Goal: Task Accomplishment & Management: Complete application form

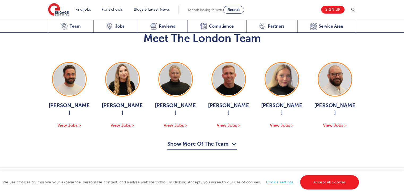
scroll to position [570, 0]
click at [196, 140] on button "Show More Of The Team" at bounding box center [202, 145] width 70 height 10
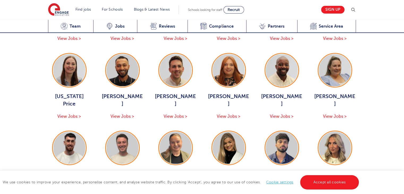
scroll to position [656, 0]
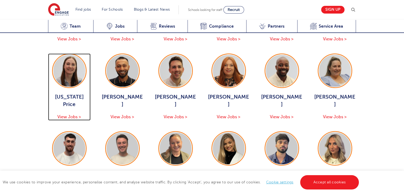
click at [70, 115] on span "View Jobs >" at bounding box center [69, 117] width 24 height 5
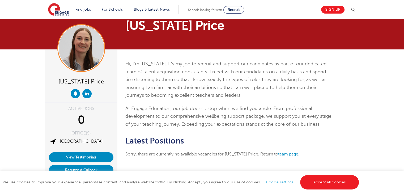
scroll to position [11, 0]
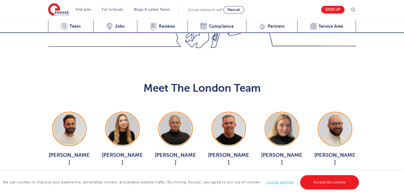
scroll to position [520, 0]
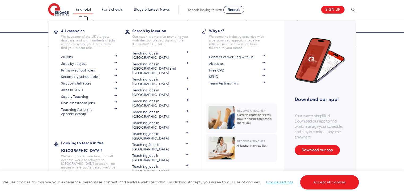
click at [91, 10] on link "Find jobs" at bounding box center [84, 9] width 16 height 4
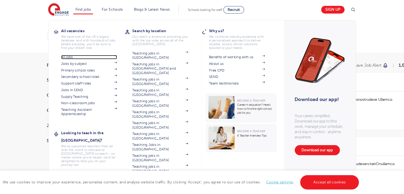
click at [72, 58] on link "All jobs" at bounding box center [89, 57] width 56 height 4
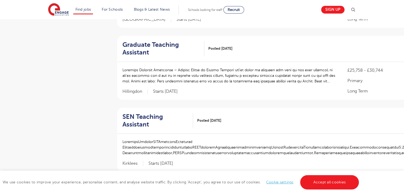
scroll to position [554, 0]
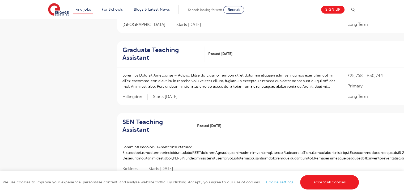
click at [165, 83] on p at bounding box center [230, 81] width 215 height 17
click at [167, 48] on h2 "Graduate Teaching Assistant" at bounding box center [162, 53] width 78 height 15
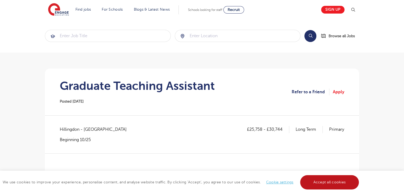
click at [333, 179] on link "Accept all cookies" at bounding box center [329, 182] width 59 height 14
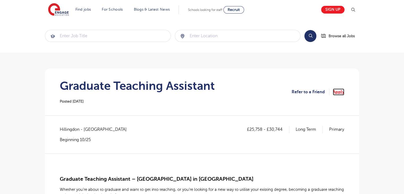
click at [336, 95] on link "Apply" at bounding box center [338, 92] width 11 height 7
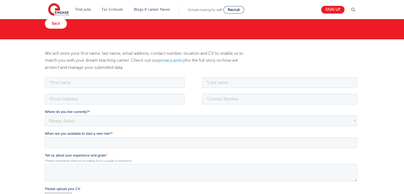
scroll to position [37, 0]
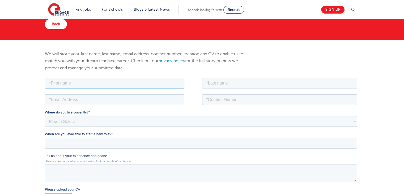
click at [69, 85] on input "text" at bounding box center [115, 83] width 140 height 11
type input "[PERSON_NAME]"
drag, startPoint x: 80, startPoint y: 105, endPoint x: 74, endPoint y: 96, distance: 10.3
click at [74, 96] on fieldset at bounding box center [202, 101] width 315 height 16
click at [74, 96] on input "email" at bounding box center [115, 99] width 140 height 11
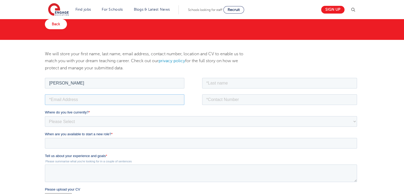
type input "mokshadashinde521@gmail.com"
click at [230, 81] on input "text" at bounding box center [279, 83] width 155 height 11
click at [102, 84] on input "Mokshada Shinde" at bounding box center [115, 83] width 140 height 11
type input "Mokshada"
click at [222, 81] on input "text" at bounding box center [279, 83] width 155 height 11
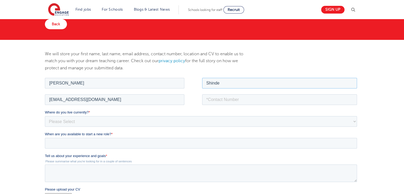
type input "Shinde"
click at [221, 101] on input "tel" at bounding box center [279, 99] width 155 height 11
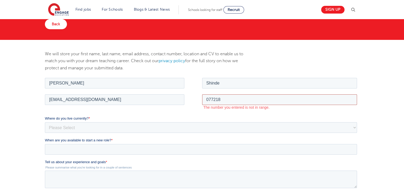
type input "07721840399"
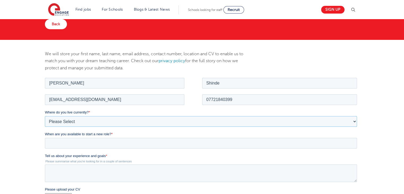
click at [82, 119] on select "Please Select UK Canada Ireland Australia New Zealand Europe USA South Africa J…" at bounding box center [201, 121] width 312 height 11
select select "UK"
click at [45, 116] on select "Please Select UK Canada Ireland Australia New Zealand Europe USA South Africa J…" at bounding box center [201, 121] width 312 height 11
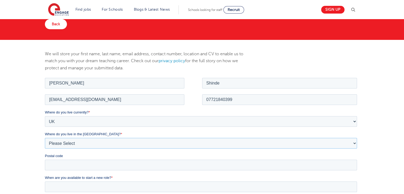
click at [78, 145] on select "Please Select Overseas Barnsley Bedfordshire Berkshire Bournemouth Bracknell Fo…" at bounding box center [201, 143] width 312 height 11
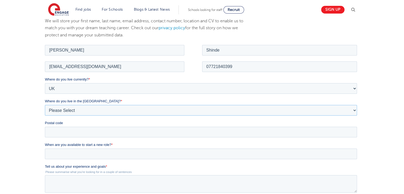
scroll to position [74, 0]
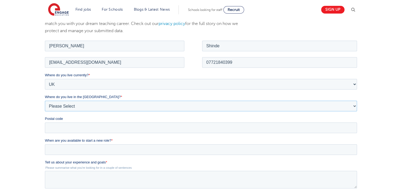
click at [79, 106] on select "Please Select Overseas Barnsley Bedfordshire Berkshire Bournemouth Bracknell Fo…" at bounding box center [201, 105] width 312 height 11
click at [64, 105] on select "Please Select Overseas Barnsley Bedfordshire Berkshire Bournemouth Bracknell Fo…" at bounding box center [201, 105] width 312 height 11
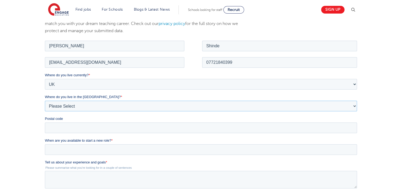
select select "London"
click at [45, 100] on select "Please Select Overseas Barnsley Bedfordshire Berkshire Bournemouth Bracknell Fo…" at bounding box center [201, 105] width 312 height 11
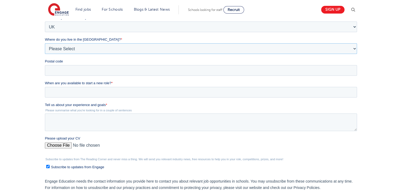
scroll to position [132, 0]
click at [68, 75] on input "Postal code" at bounding box center [201, 70] width 312 height 11
type input "UB2 5NX"
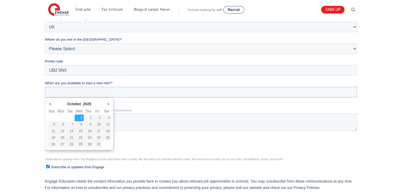
click at [73, 93] on input "When are you available to start a new role? *" at bounding box center [201, 92] width 312 height 11
type div "2025-10-01"
type input "2025/10/01"
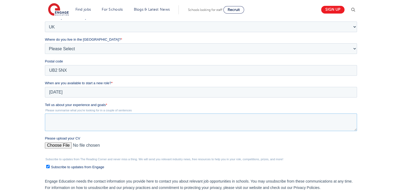
click at [62, 121] on textarea "Tell us about your experience and goals *" at bounding box center [201, 123] width 312 height 18
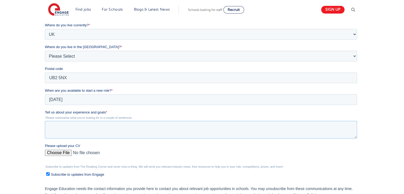
scroll to position [193, 0]
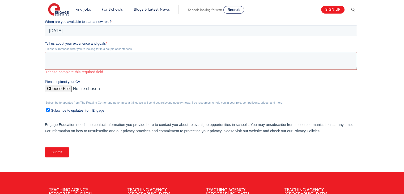
click at [60, 83] on div "Please upload your CV" at bounding box center [202, 87] width 315 height 17
click at [61, 90] on input "Please upload your CV" at bounding box center [201, 91] width 312 height 11
type input "C:\fakepath\Full Time Teaching assistant Resume Mokshada.docx"
drag, startPoint x: 90, startPoint y: -37, endPoint x: 45, endPoint y: 43, distance: 91.0
drag, startPoint x: 45, startPoint y: 43, endPoint x: 138, endPoint y: 48, distance: 93.2
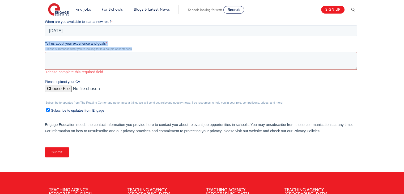
click at [138, 48] on div "Tell us about your experience and goals * Please summarise what you're looking …" at bounding box center [202, 57] width 315 height 33
copy div "Tell us about your experience and goals * Please summarise what you're looking …"
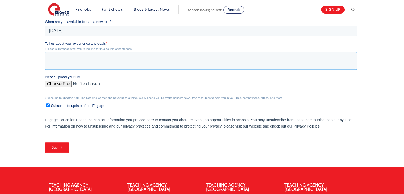
click at [65, 58] on textarea "Tell us about your experience and goals *" at bounding box center [201, 61] width 312 height 18
paste textarea "I have experience teaching and supporting primary school pupils, as well as vol…"
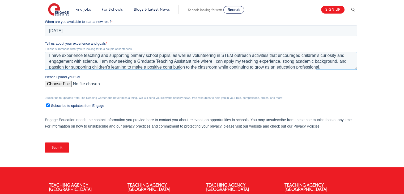
scroll to position [6, 0]
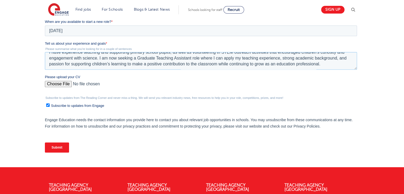
type textarea "I have experience teaching and supporting primary school pupils, as well as vol…"
click at [56, 145] on input "Submit" at bounding box center [57, 147] width 24 height 10
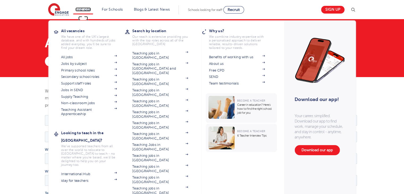
click at [89, 9] on link "Find jobs" at bounding box center [84, 9] width 16 height 4
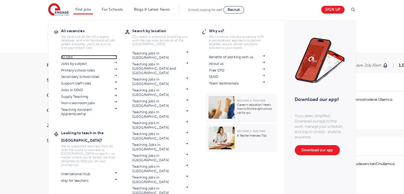
click at [74, 56] on link "All jobs" at bounding box center [89, 57] width 56 height 4
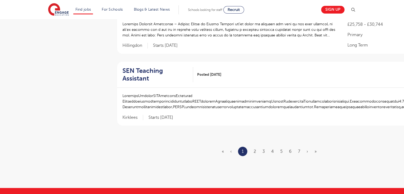
scroll to position [606, 0]
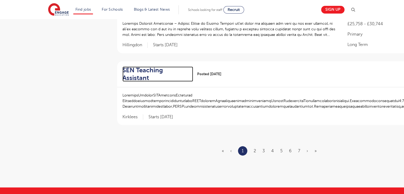
click at [159, 70] on h2 "SEN Teaching Assistant" at bounding box center [156, 73] width 66 height 15
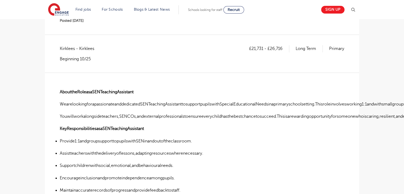
scroll to position [79, 0]
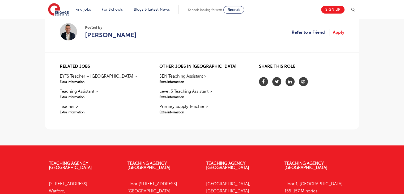
scroll to position [452, 0]
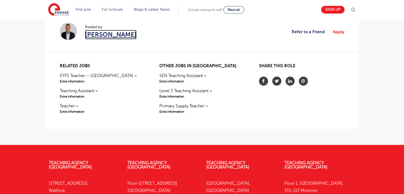
click at [111, 34] on span "Declan Goodman" at bounding box center [111, 35] width 52 height 10
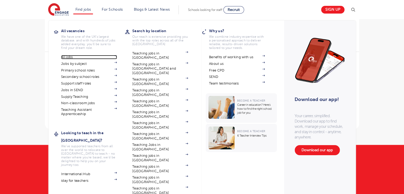
click at [72, 57] on link "All jobs" at bounding box center [89, 57] width 56 height 4
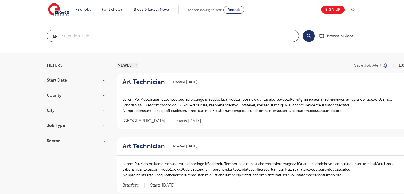
click at [157, 41] on input "search" at bounding box center [173, 36] width 252 height 12
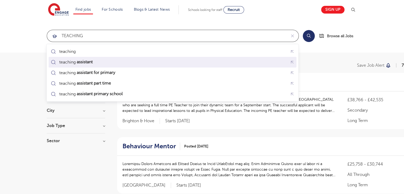
click at [126, 59] on div "teaching assistant" at bounding box center [173, 62] width 246 height 8
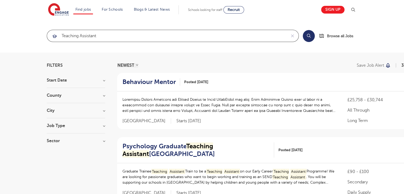
type input "teaching assistant"
click at [308, 37] on button "Search" at bounding box center [309, 36] width 12 height 12
click at [103, 96] on h3 "County" at bounding box center [76, 95] width 58 height 4
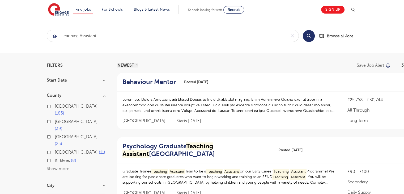
click at [55, 106] on label "London 185" at bounding box center [80, 110] width 51 height 14
click at [55, 106] on input "London 185" at bounding box center [56, 105] width 3 height 3
checkbox input "true"
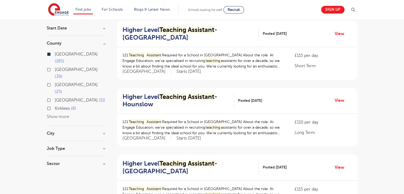
scroll to position [53, 0]
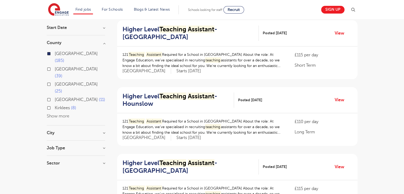
click at [100, 131] on div "City Hounslow 20 Barnet 10 Bexley 10 Brent 10 Elmbridge 10 Show more" at bounding box center [76, 136] width 58 height 10
click at [104, 131] on h3 "City" at bounding box center [76, 133] width 58 height 4
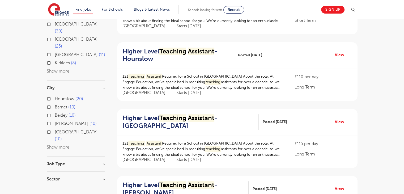
scroll to position [100, 0]
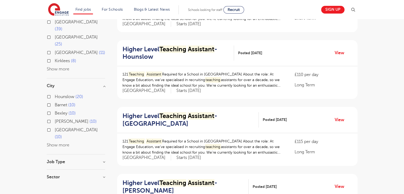
click at [103, 160] on h3 "Job Type" at bounding box center [76, 162] width 58 height 4
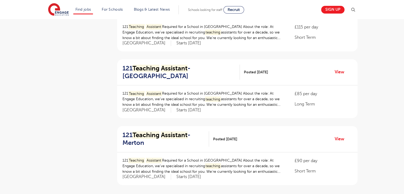
scroll to position [548, 0]
click at [342, 71] on link "View" at bounding box center [342, 72] width 14 height 7
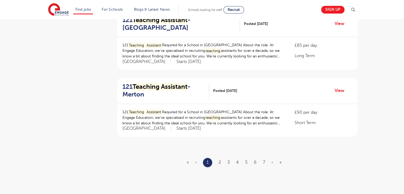
scroll to position [609, 0]
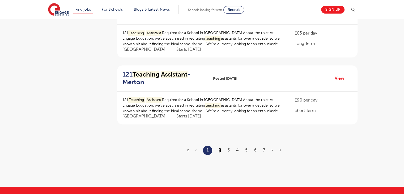
click at [219, 149] on link "2" at bounding box center [220, 150] width 2 height 5
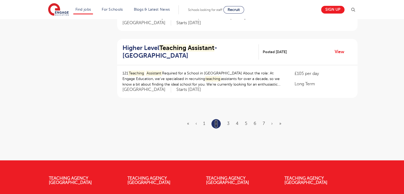
scroll to position [636, 0]
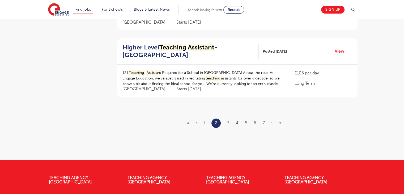
click at [230, 121] on ul "« ‹ 1 2 3 4 5 6 7 › »" at bounding box center [237, 123] width 101 height 9
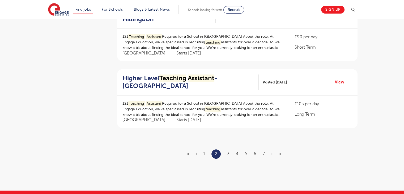
scroll to position [598, 0]
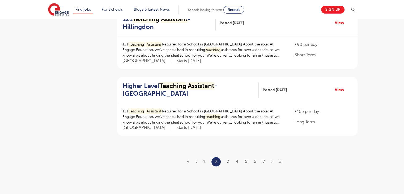
click at [230, 159] on ul "« ‹ 1 2 3 4 5 6 7 › »" at bounding box center [237, 161] width 101 height 9
click at [227, 161] on link "3" at bounding box center [228, 161] width 2 height 5
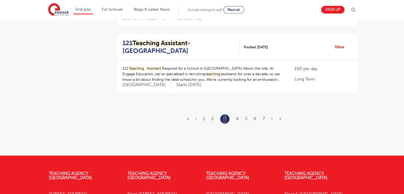
scroll to position [662, 0]
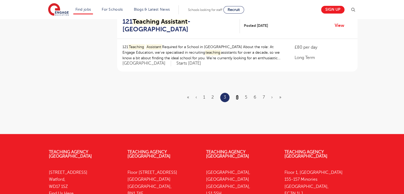
click at [238, 95] on link "4" at bounding box center [237, 97] width 3 height 5
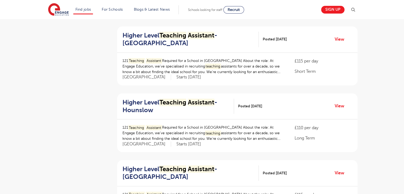
scroll to position [542, 0]
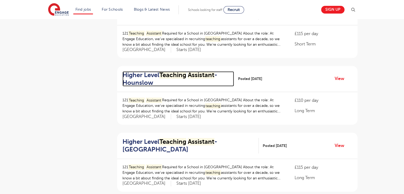
click at [177, 81] on h2 "Higher Level Teaching Assistant - Hounslow" at bounding box center [177, 78] width 108 height 15
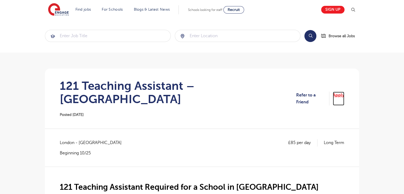
click at [341, 93] on link "Apply" at bounding box center [338, 99] width 11 height 14
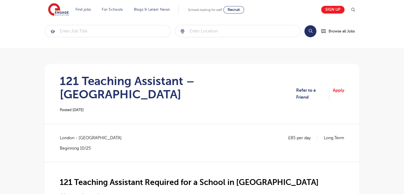
scroll to position [3, 0]
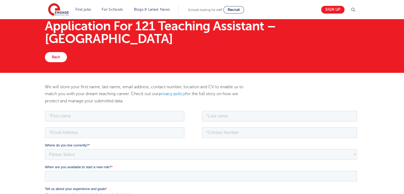
scroll to position [16, 0]
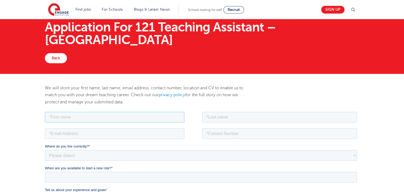
click at [80, 122] on input "text" at bounding box center [115, 117] width 140 height 11
type input "Mokshada"
click at [214, 116] on input "text" at bounding box center [279, 117] width 155 height 11
type input "Shinde"
click at [120, 134] on input "email" at bounding box center [115, 133] width 140 height 11
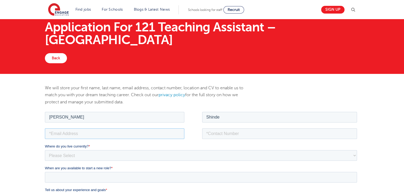
type input "mokshadashinde521@gmail.com"
click at [216, 135] on input "tel" at bounding box center [279, 133] width 155 height 11
type input "+447721840399"
click at [81, 159] on select "Please Select UK Canada Ireland Australia New Zealand Europe USA South Africa J…" at bounding box center [201, 155] width 312 height 11
click at [81, 159] on select "Please Select [GEOGRAPHIC_DATA] [GEOGRAPHIC_DATA] [GEOGRAPHIC_DATA] [GEOGRAPHIC…" at bounding box center [201, 155] width 312 height 11
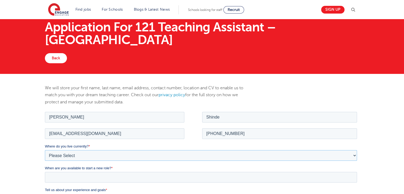
click at [81, 159] on select "Please Select [GEOGRAPHIC_DATA] [GEOGRAPHIC_DATA] [GEOGRAPHIC_DATA] [GEOGRAPHIC…" at bounding box center [201, 155] width 312 height 11
click at [81, 159] on select "Please Select UK Canada Ireland Australia New Zealand Europe USA South Africa J…" at bounding box center [201, 155] width 312 height 11
select select "UK"
click at [45, 150] on select "Please Select UK Canada Ireland Australia New Zealand Europe USA South Africa J…" at bounding box center [201, 155] width 312 height 11
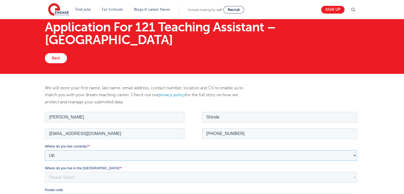
scroll to position [87, 0]
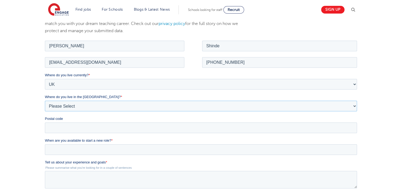
click at [82, 107] on select "Please Select Overseas Barnsley Bedfordshire Berkshire Bournemouth Bracknell Fo…" at bounding box center [201, 105] width 312 height 11
select select "London"
click at [45, 100] on select "Please Select Overseas Barnsley Bedfordshire Berkshire Bournemouth Bracknell Fo…" at bounding box center [201, 105] width 312 height 11
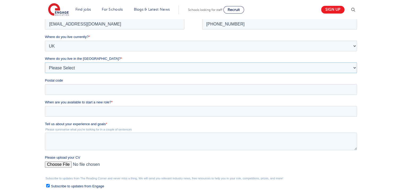
scroll to position [125, 0]
click at [63, 92] on input "Postal code" at bounding box center [201, 89] width 312 height 11
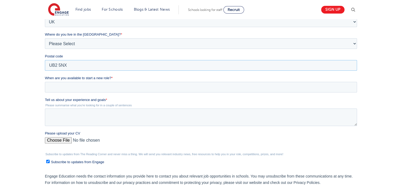
type input "UB2 5NX"
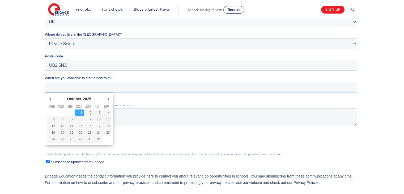
click at [69, 89] on input "When are you available to start a new role? *" at bounding box center [201, 87] width 312 height 11
type div "2025-10-01"
type input "2025/10/01"
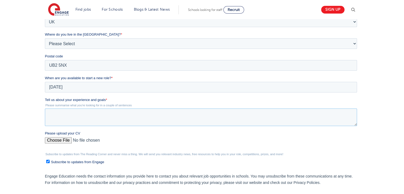
click at [66, 116] on textarea "Tell us about your experience and goals *" at bounding box center [201, 117] width 312 height 18
paste textarea "I have experience teaching and supporting primary school pupils, as well as vol…"
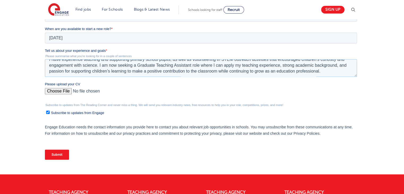
scroll to position [199, 0]
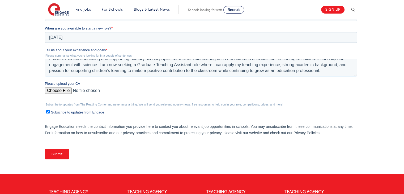
type textarea "I have experience teaching and supporting primary school pupils, as well as vol…"
click at [62, 94] on input "Please upload your CV" at bounding box center [201, 92] width 312 height 11
type input "C:\fakepath\Full Time Teaching assistant Resume Mokshada.docx"
click at [60, 153] on input "Submit" at bounding box center [57, 154] width 24 height 10
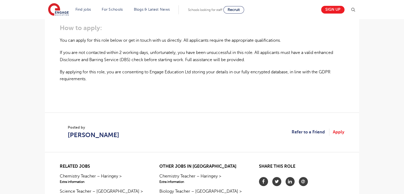
scroll to position [385, 0]
click at [342, 131] on link "Apply" at bounding box center [338, 132] width 11 height 7
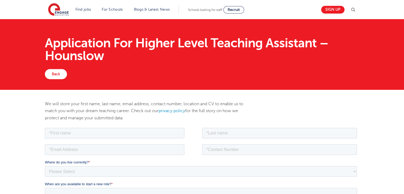
scroll to position [89, 0]
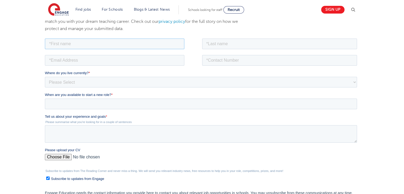
click at [104, 43] on input "text" at bounding box center [115, 43] width 140 height 11
type input "Mokshada"
click at [220, 47] on input "text" at bounding box center [279, 43] width 155 height 11
type input "Shinde"
click at [115, 61] on input "email" at bounding box center [115, 60] width 140 height 11
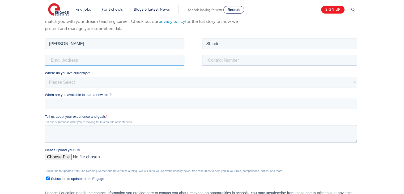
type input "mokshadashinde521@gmail.com"
click at [224, 60] on input "tel" at bounding box center [279, 60] width 155 height 11
type input "+447721840399"
click at [94, 82] on select "Please Select UK Canada Ireland Australia New Zealand Europe USA South Africa J…" at bounding box center [201, 82] width 312 height 11
select select "UK"
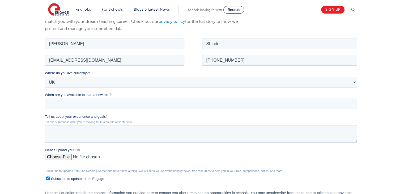
click at [45, 77] on select "Please Select UK Canada Ireland Australia New Zealand Europe USA South Africa J…" at bounding box center [201, 82] width 312 height 11
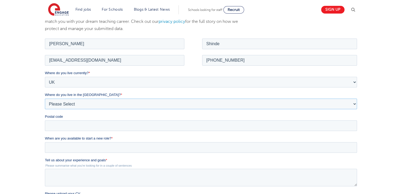
click at [82, 106] on select "Please Select Overseas Barnsley Bedfordshire Berkshire Bournemouth Bracknell Fo…" at bounding box center [201, 103] width 312 height 11
select select "London"
click at [45, 98] on select "Please Select Overseas Barnsley Bedfordshire Berkshire Bournemouth Bracknell Fo…" at bounding box center [201, 103] width 312 height 11
click at [67, 127] on input "Postal code" at bounding box center [201, 125] width 312 height 11
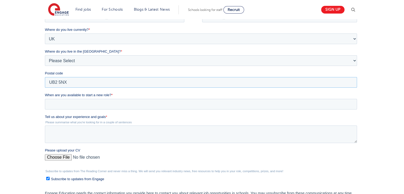
scroll to position [142, 0]
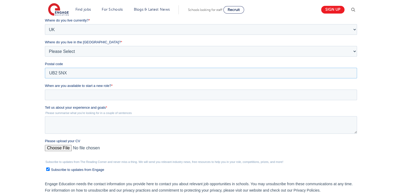
type input "UB2 5NX"
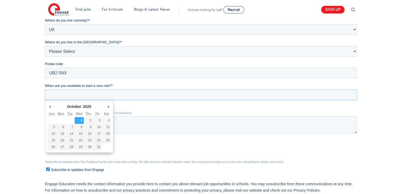
click at [81, 95] on input "When are you available to start a new role? *" at bounding box center [201, 95] width 312 height 11
type div "2025-10-01"
type input "2025/10/01"
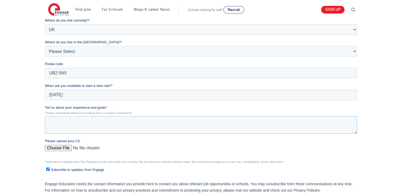
click at [71, 125] on textarea "Tell us about your experience and goals *" at bounding box center [201, 125] width 312 height 18
paste textarea "I have experience teaching and supporting primary school pupils, as well as vol…"
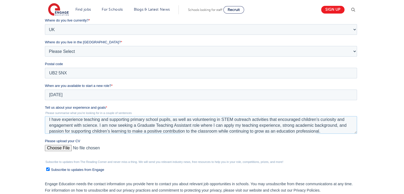
scroll to position [6, 0]
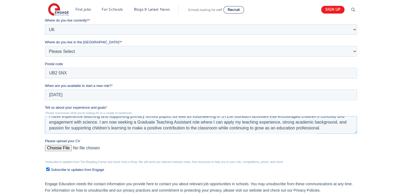
type textarea "I have experience teaching and supporting primary school pupils, as well as vol…"
click at [62, 146] on input "Please upload your CV" at bounding box center [201, 150] width 312 height 11
type input "C:\fakepath\Full Time Teaching assistant Resume Mokshada.docx"
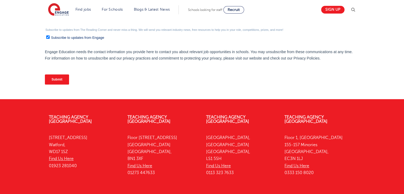
scroll to position [275, 0]
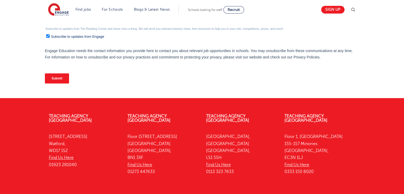
click at [60, 81] on input "Submit" at bounding box center [57, 78] width 24 height 10
